Goal: Find specific page/section

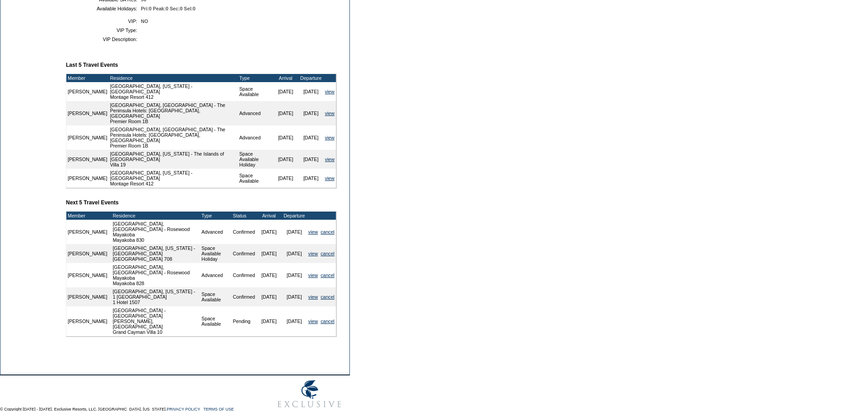
scroll to position [316, 0]
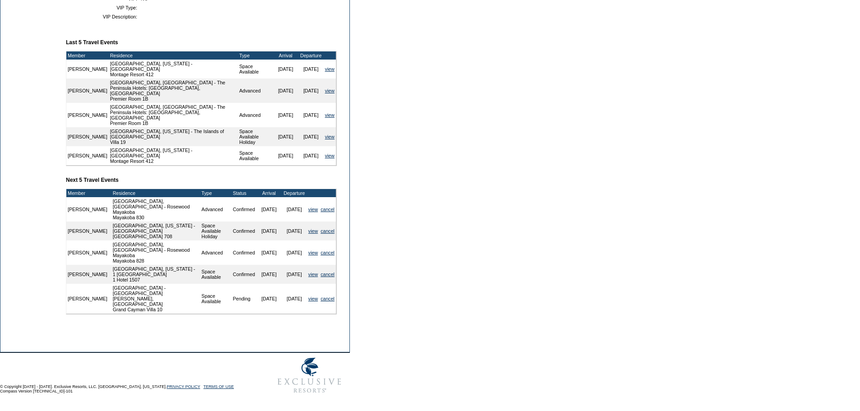
click at [309, 306] on td "view" at bounding box center [313, 299] width 12 height 30
click at [312, 302] on link "view" at bounding box center [312, 298] width 9 height 5
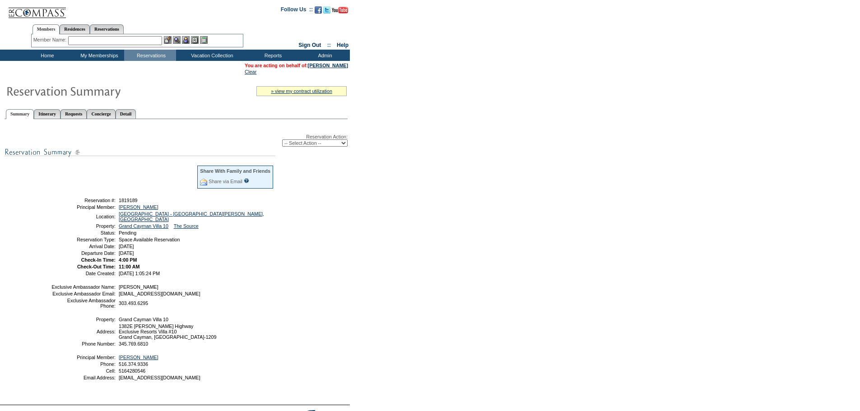
drag, startPoint x: 197, startPoint y: 276, endPoint x: 64, endPoint y: 202, distance: 152.4
click at [64, 202] on tbody "Share With Family and Friends Share via Email Share Reservation Information Ple…" at bounding box center [162, 220] width 223 height 111
copy tbody "Reservation #: 1819189 Principal Member: [GEOGRAPHIC_DATA][PERSON_NAME] Locatio…"
